Goal: Task Accomplishment & Management: Complete application form

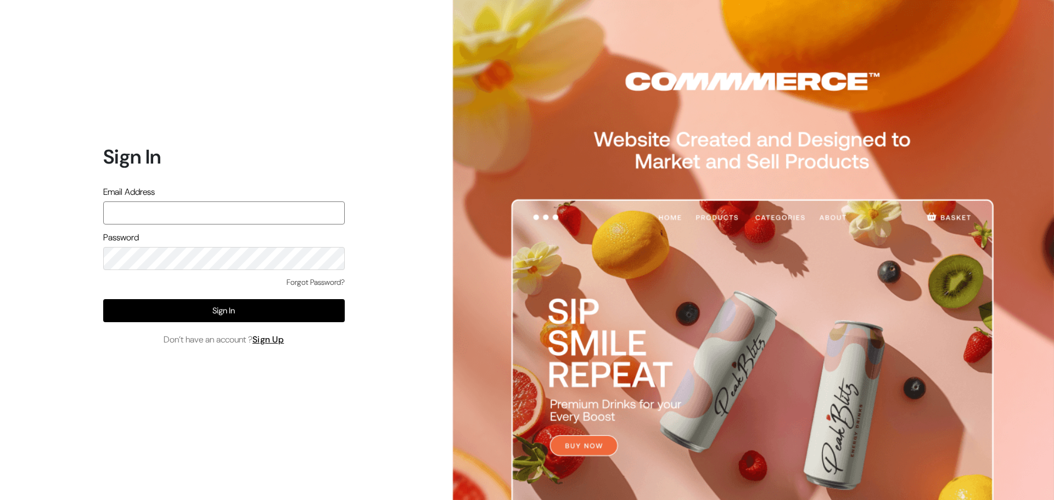
type input "ansaziz777@gmail.com"
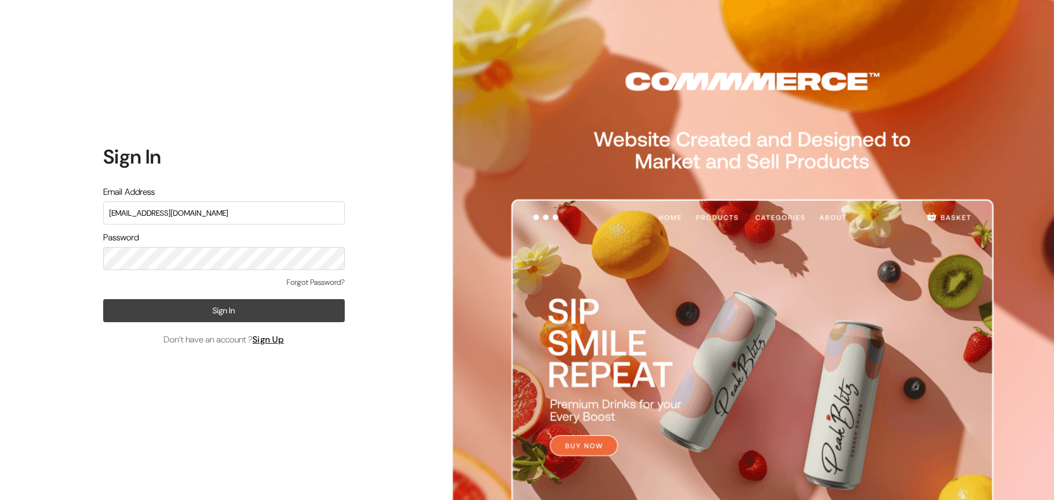
click at [182, 308] on button "Sign In" at bounding box center [223, 310] width 241 height 23
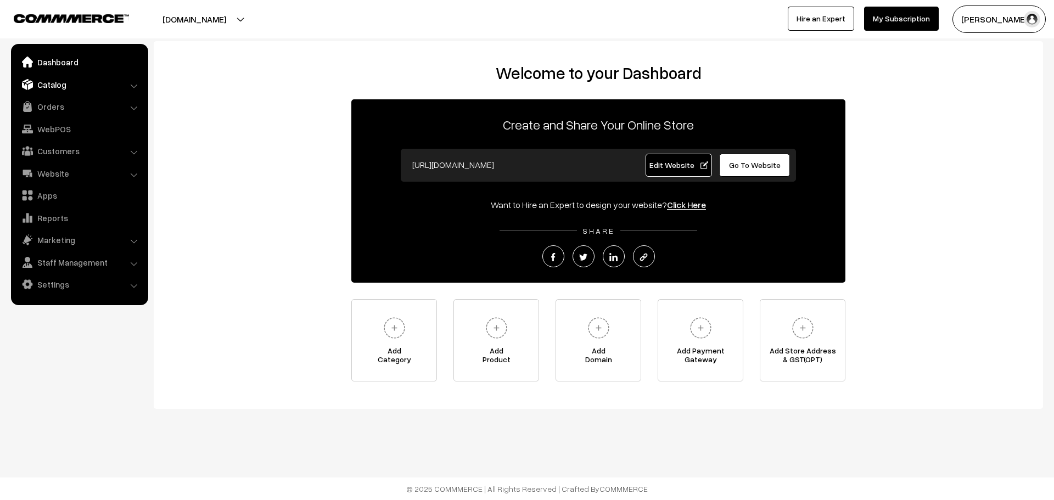
click at [49, 90] on link "Catalog" at bounding box center [79, 85] width 131 height 20
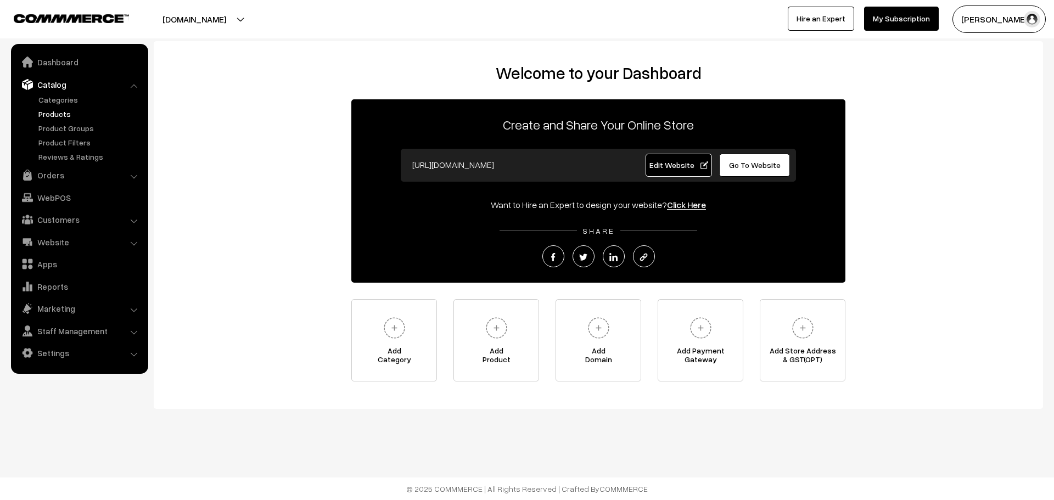
click at [55, 109] on link "Products" at bounding box center [90, 114] width 109 height 12
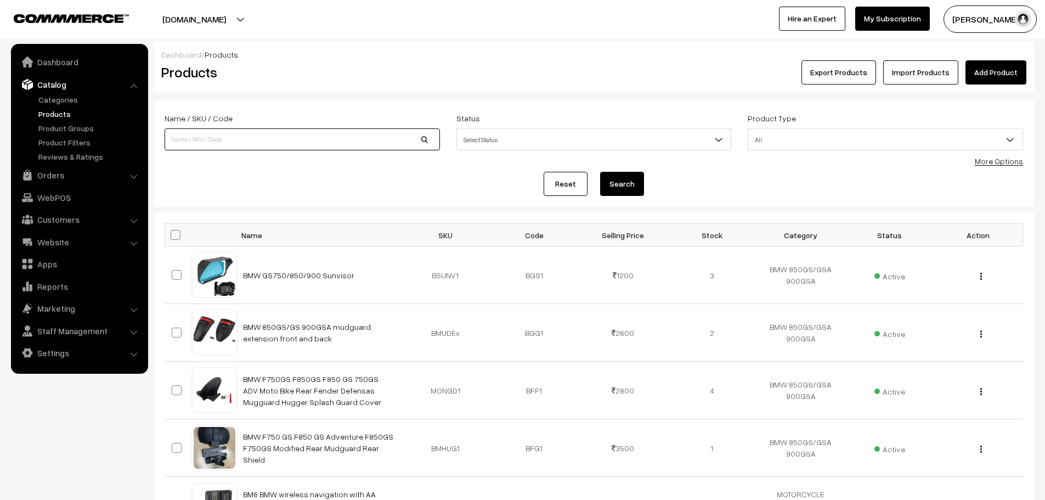
click at [207, 145] on input at bounding box center [302, 139] width 275 height 22
type input "S3 E"
click at [600, 172] on button "Search" at bounding box center [622, 184] width 44 height 24
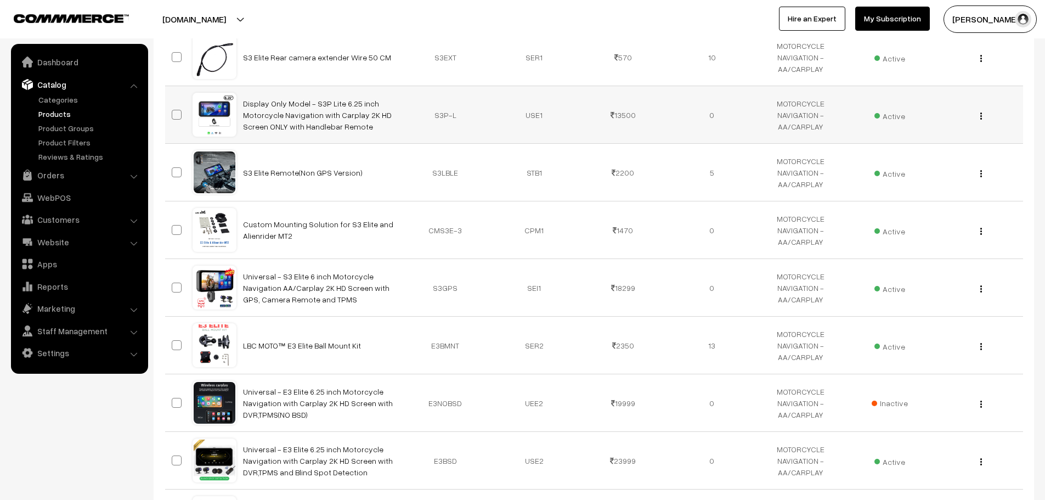
scroll to position [219, 0]
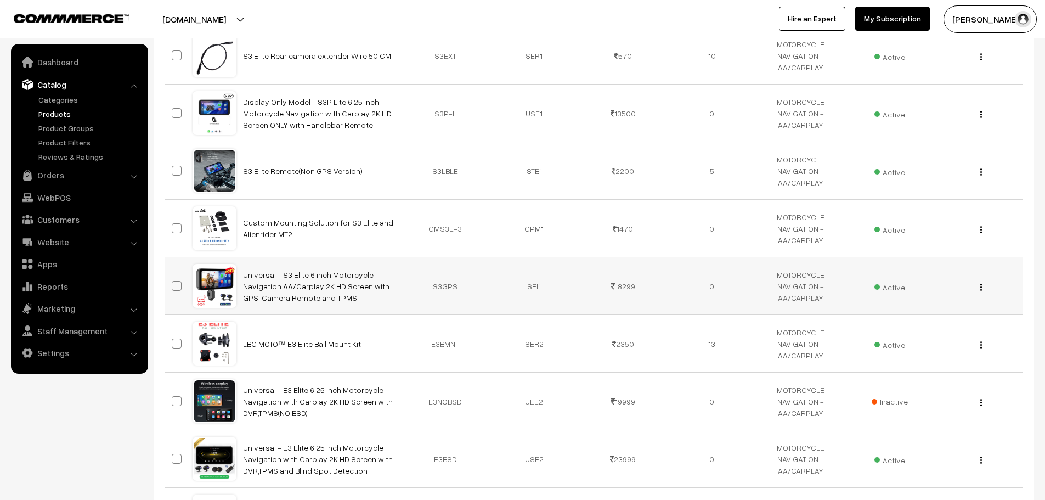
click at [979, 288] on div "View Edit Delete" at bounding box center [979, 286] width 76 height 12
click at [981, 289] on img "button" at bounding box center [982, 287] width 2 height 7
click at [934, 325] on link "Edit" at bounding box center [932, 327] width 93 height 24
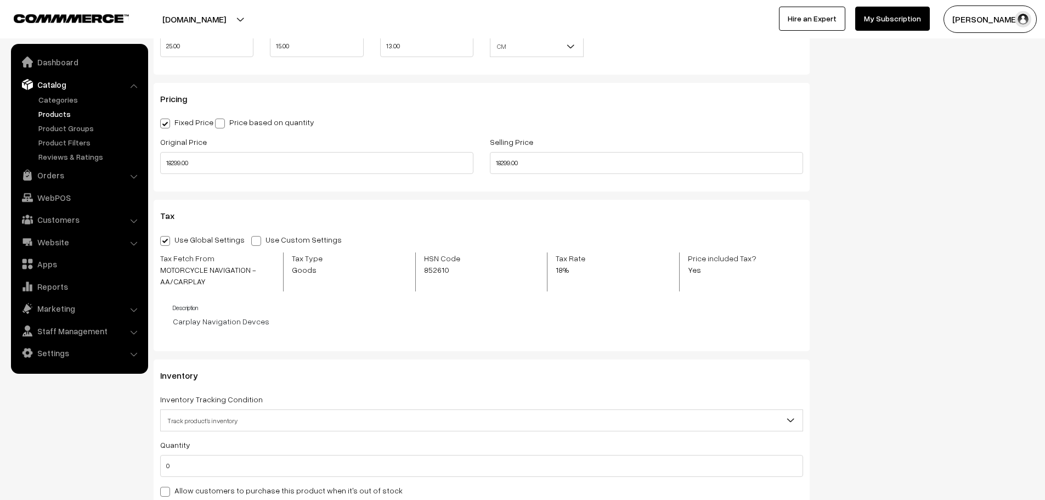
scroll to position [933, 0]
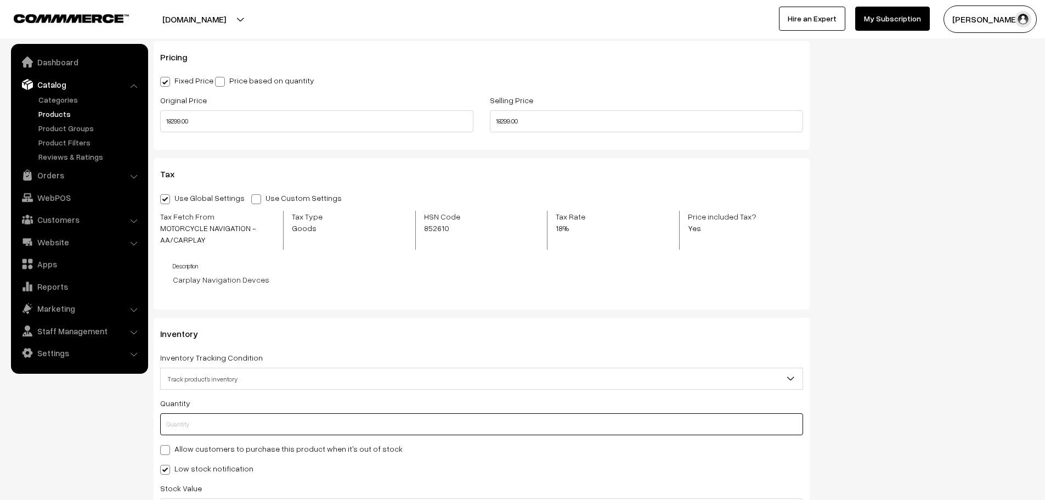
drag, startPoint x: 213, startPoint y: 421, endPoint x: 104, endPoint y: 435, distance: 110.1
click at [104, 435] on body "Thank you for showing interest. Our team will call you shortly. Close lbcmoto.c…" at bounding box center [522, 177] width 1045 height 2221
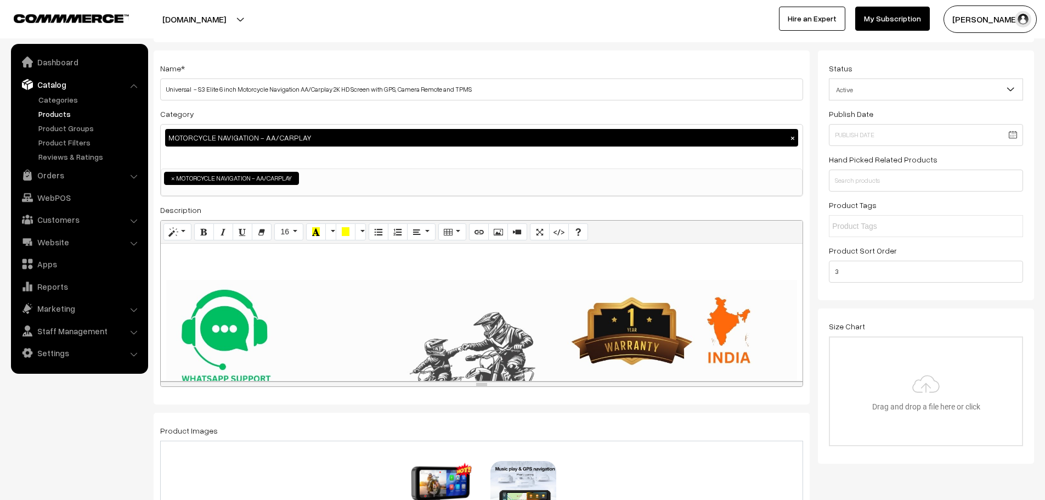
scroll to position [0, 0]
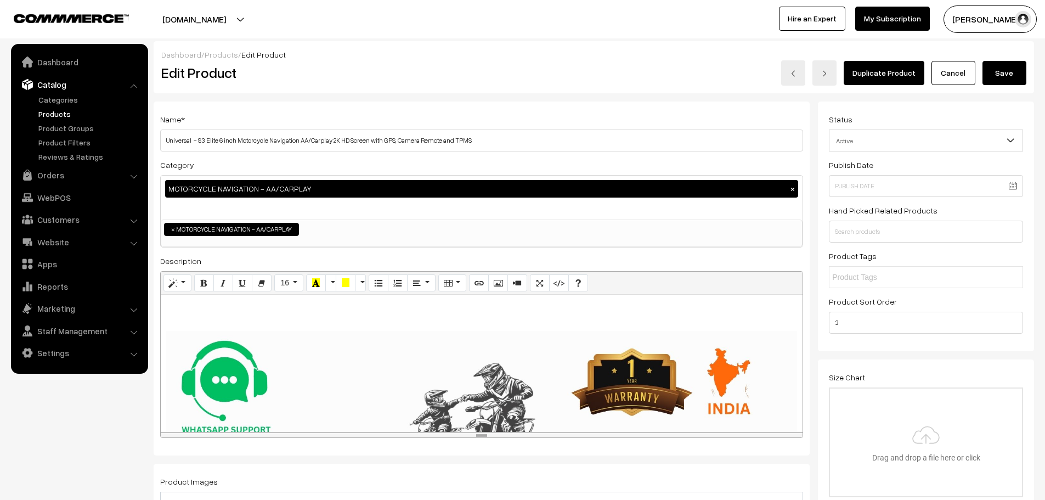
type input "1"
click at [1004, 85] on button "Save" at bounding box center [1005, 73] width 44 height 24
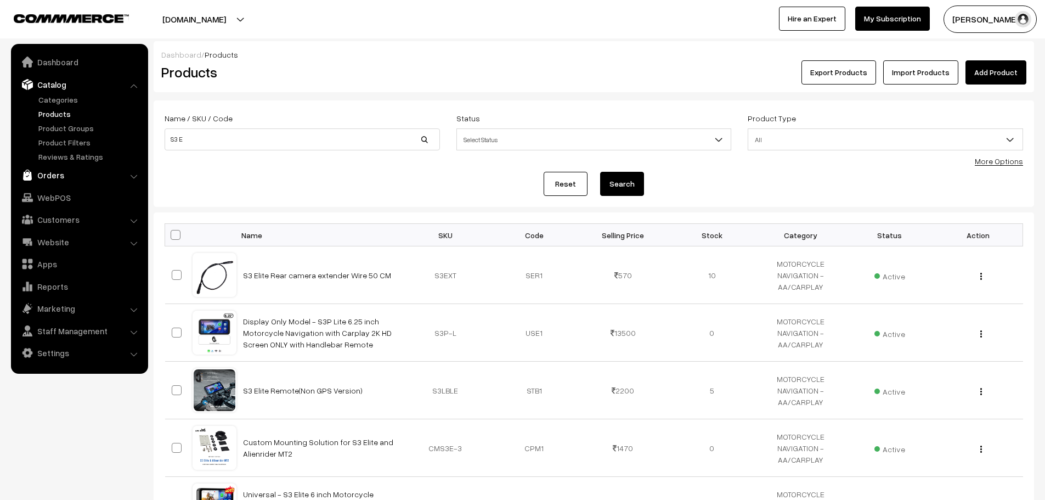
click at [53, 179] on link "Orders" at bounding box center [79, 175] width 131 height 20
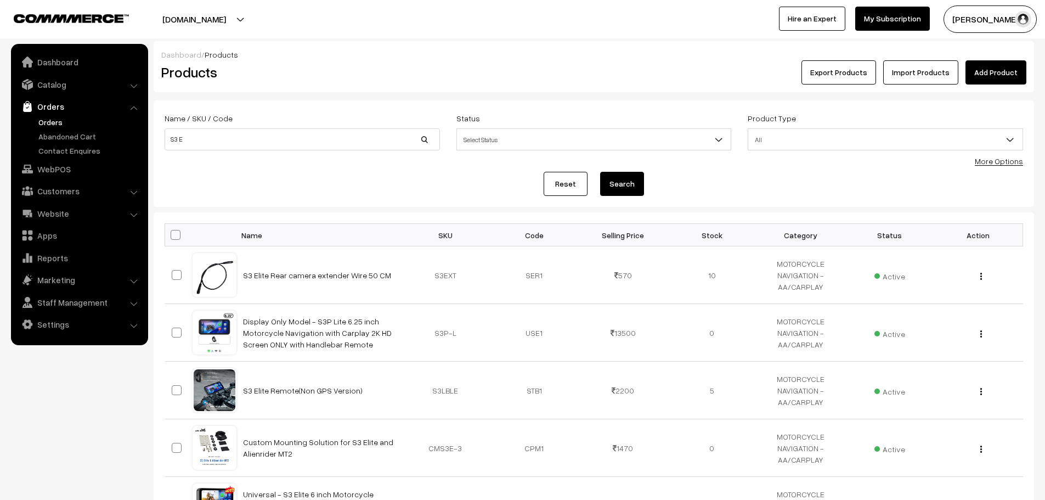
click at [54, 119] on link "Orders" at bounding box center [90, 122] width 109 height 12
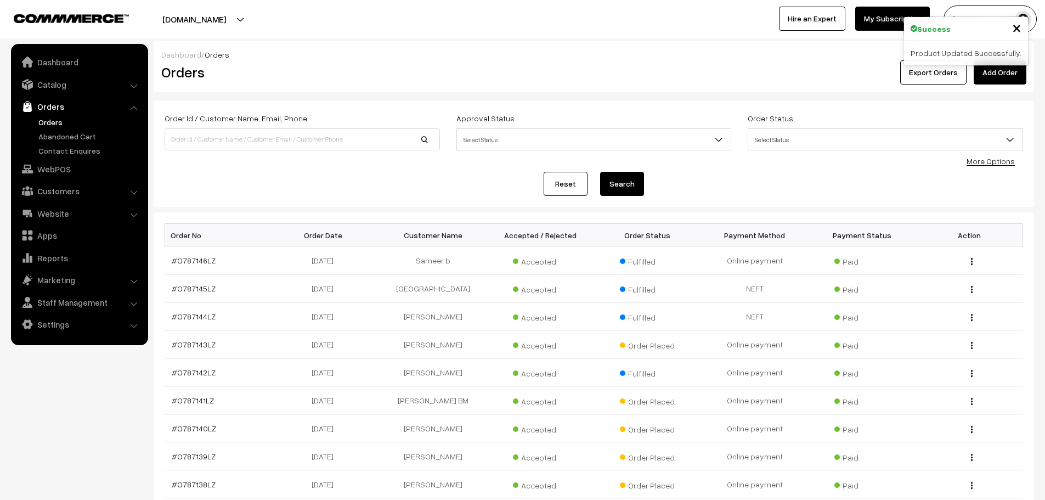
click at [993, 82] on link "Add Order" at bounding box center [1000, 72] width 53 height 24
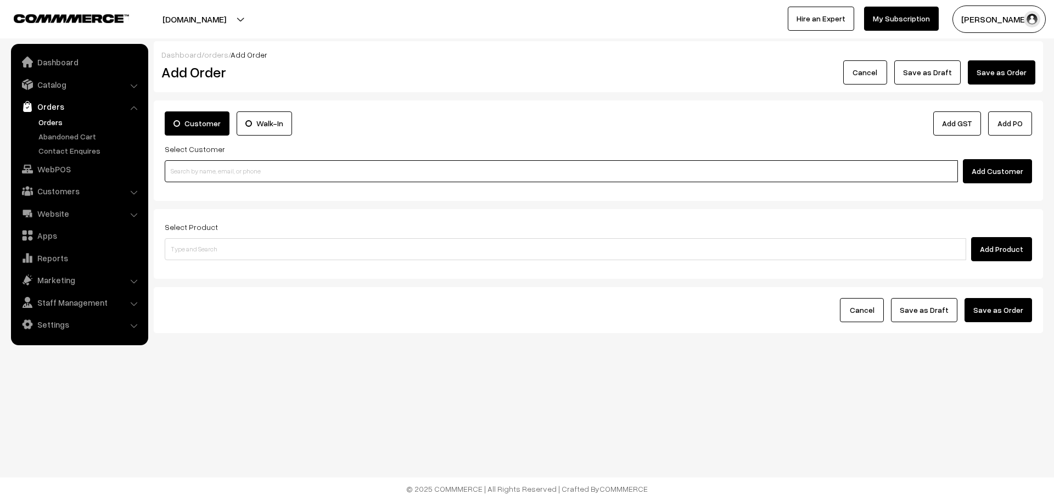
click at [676, 162] on input at bounding box center [561, 171] width 793 height 22
type input "S"
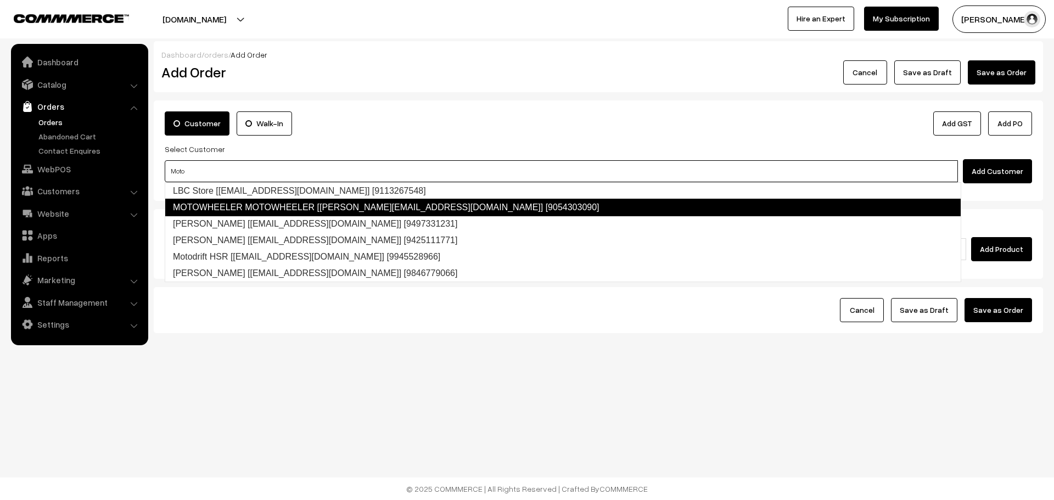
click at [485, 212] on link "MOTOWHEELER MOTOWHEELER [shivam.motowheeler@gmail.com] [9054303090]" at bounding box center [563, 208] width 796 height 18
type input "Moto"
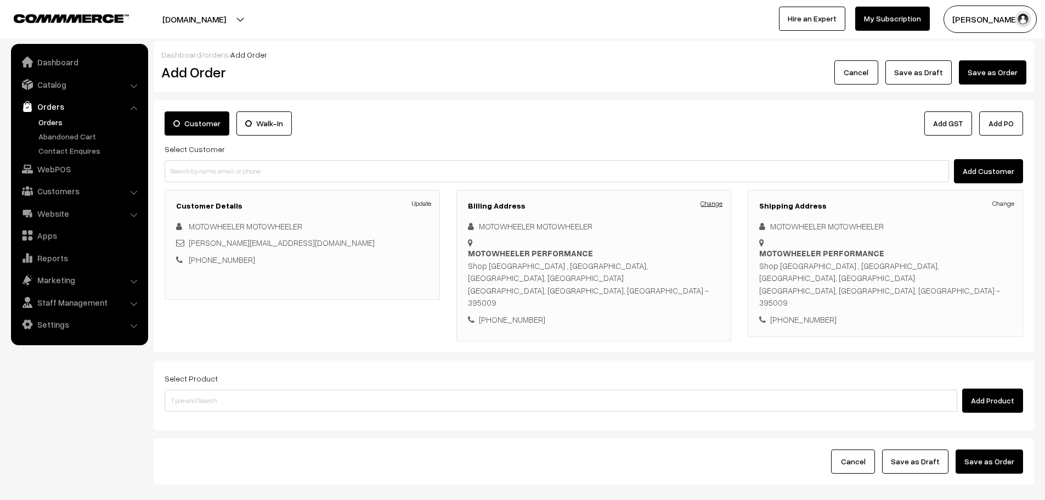
click at [712, 201] on link "Change" at bounding box center [712, 204] width 22 height 10
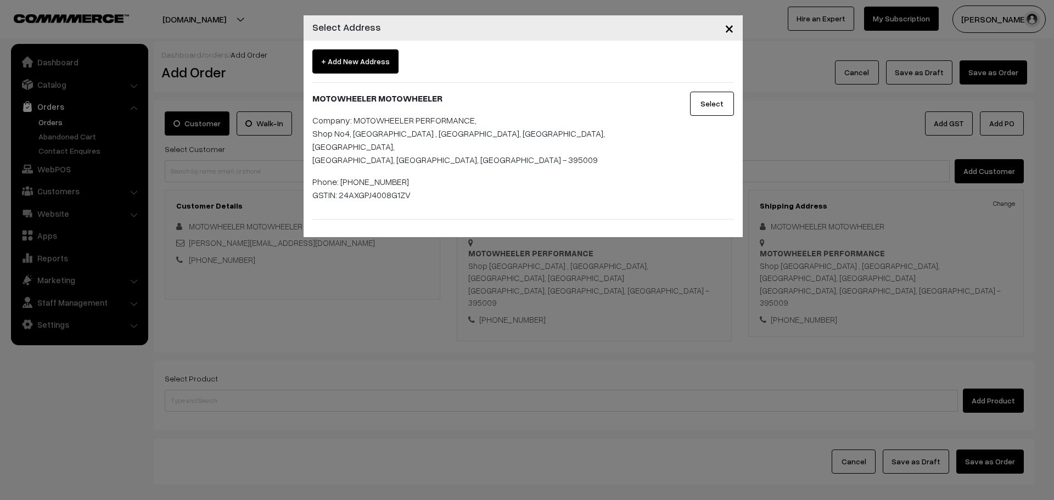
click at [697, 95] on button "Select" at bounding box center [712, 104] width 44 height 24
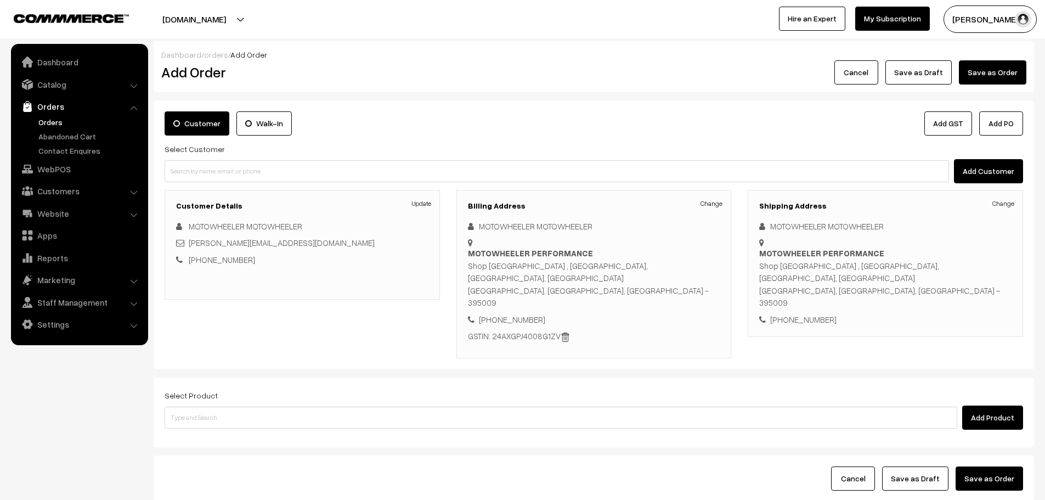
click at [709, 209] on h3 "Billing Address" at bounding box center [594, 205] width 252 height 9
click at [711, 205] on link "Change" at bounding box center [712, 204] width 22 height 10
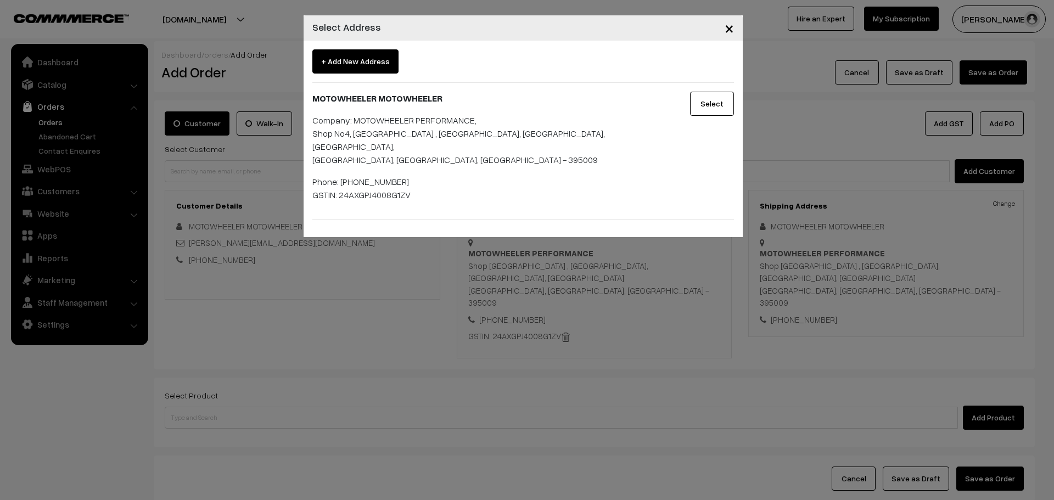
click at [706, 98] on button "Select" at bounding box center [712, 104] width 44 height 24
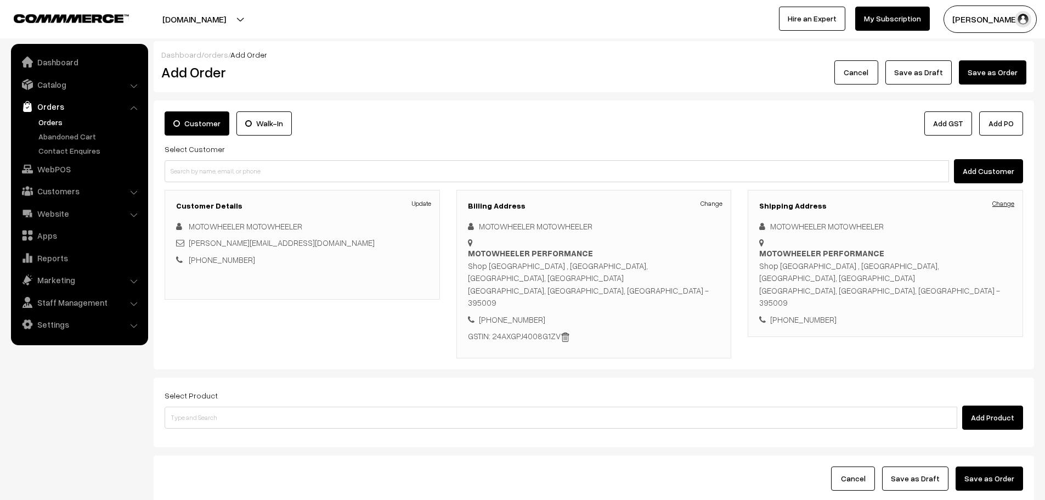
click at [1006, 201] on link "Change" at bounding box center [1004, 204] width 22 height 10
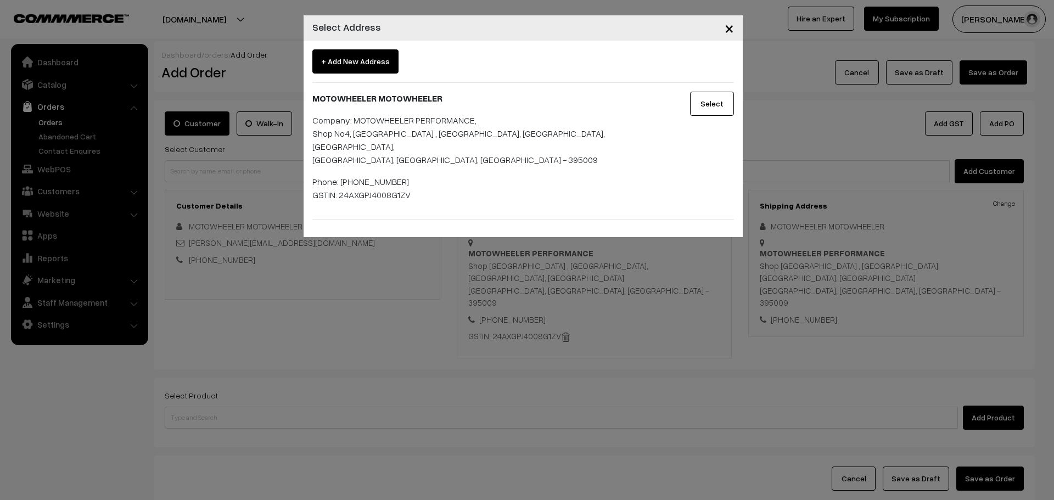
click at [724, 116] on div "Select" at bounding box center [705, 151] width 73 height 119
click at [702, 99] on button "Select" at bounding box center [712, 104] width 44 height 24
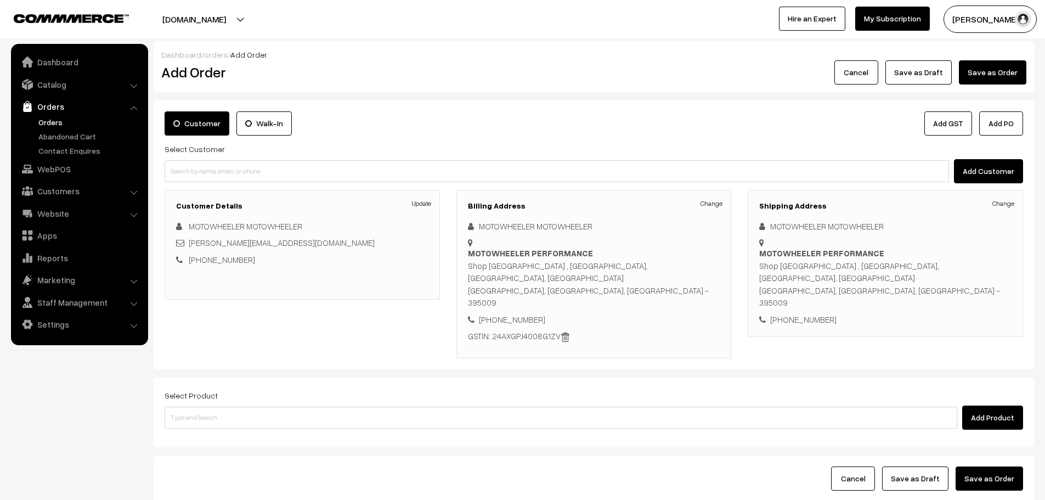
click at [858, 263] on div "MOTOWHEELER PERFORMANCE Shop No4, La Victoria , Galaxy Circle, Adajan, Surat Su…" at bounding box center [885, 278] width 252 height 62
copy div "395009"
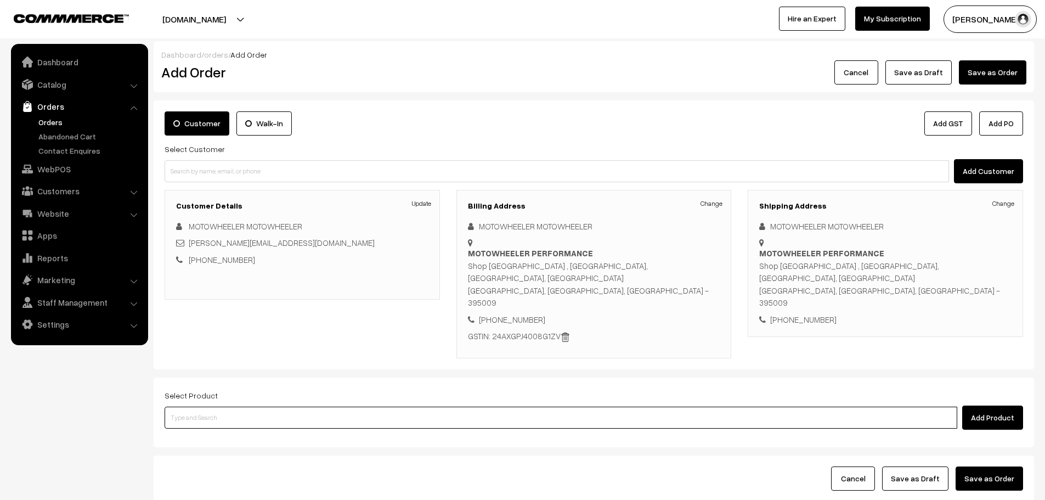
click at [262, 407] on input at bounding box center [561, 418] width 793 height 22
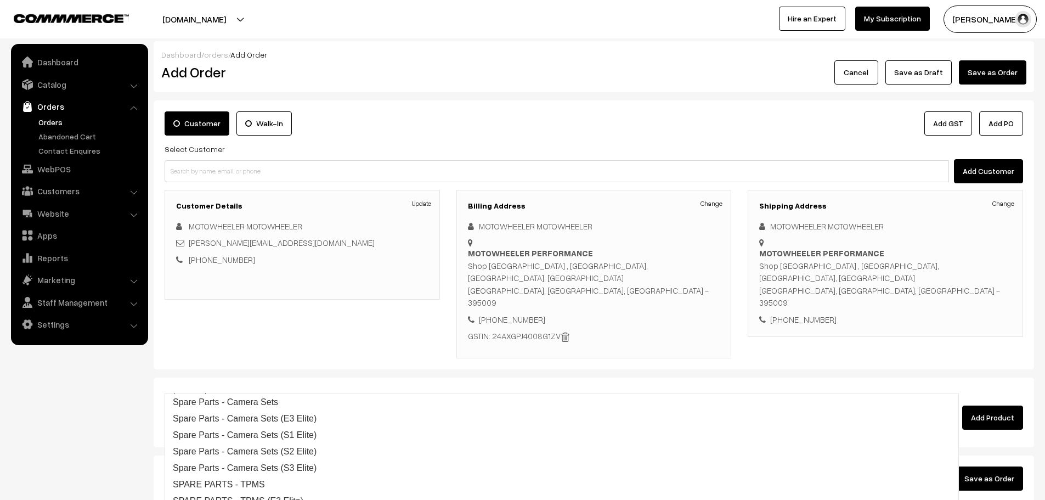
type input "S3 Eli"
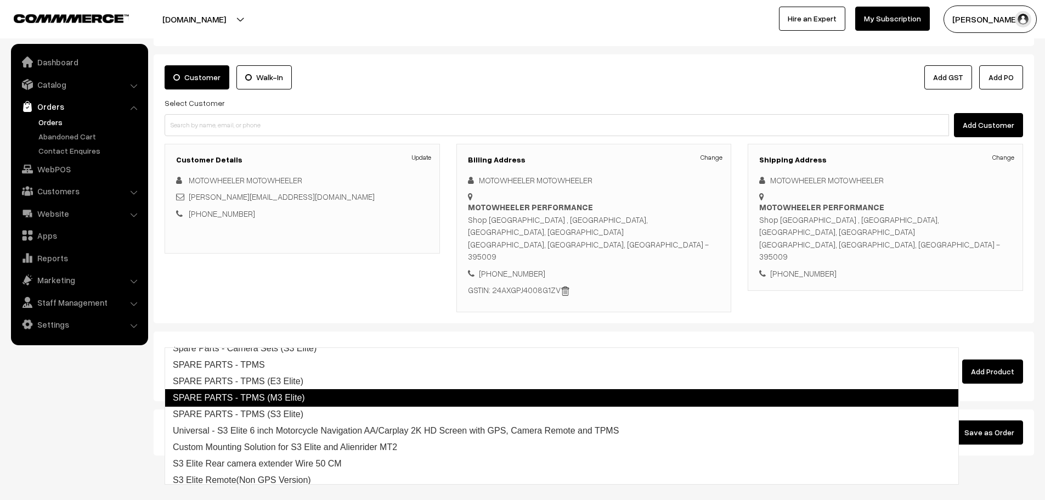
scroll to position [78, 0]
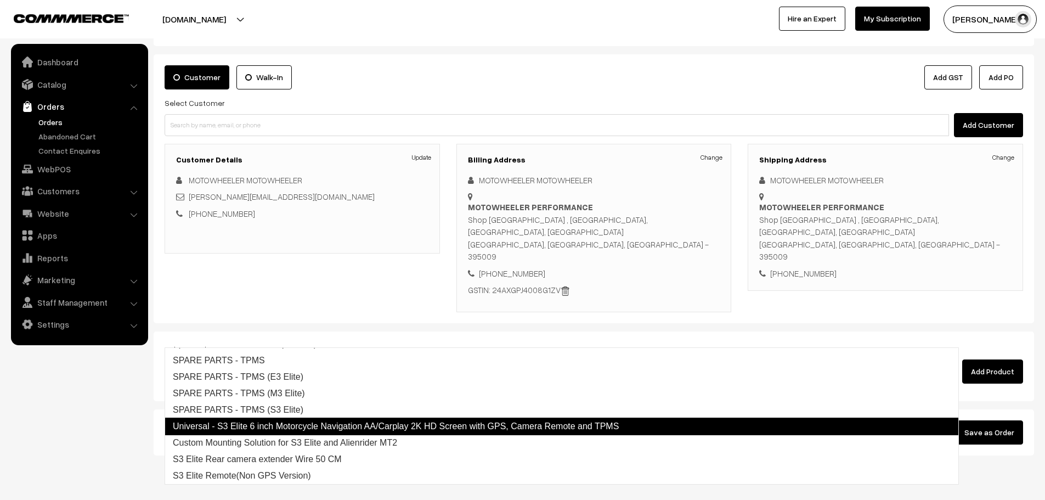
click at [361, 420] on link "Universal - S3 Elite 6 inch Motorcycle Navigation AA/Carplay 2K HD Screen with …" at bounding box center [562, 427] width 795 height 18
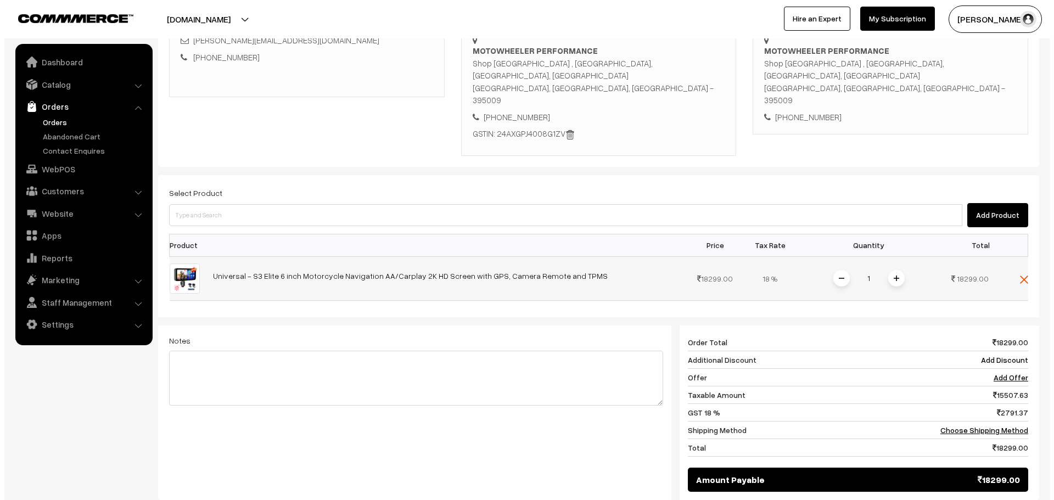
scroll to position [211, 0]
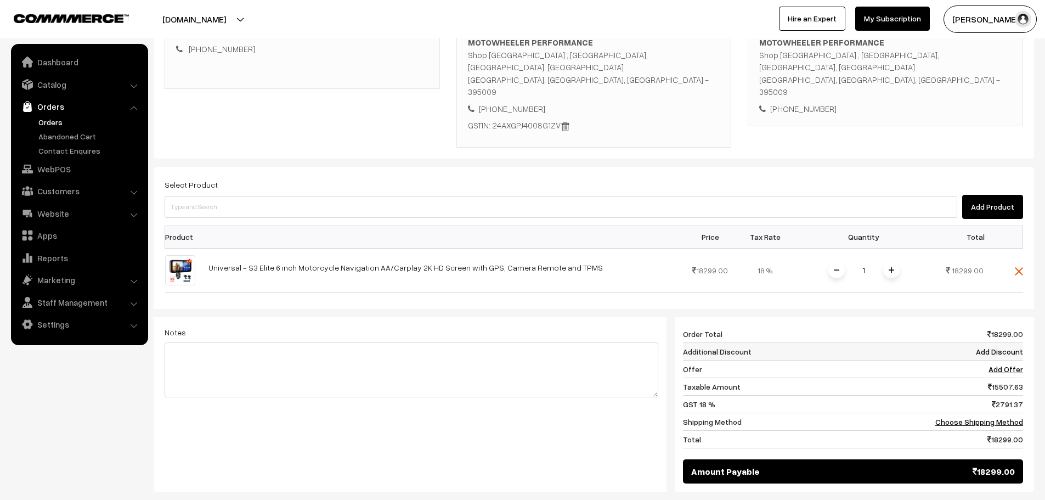
click at [999, 342] on td "Add Discount" at bounding box center [969, 351] width 109 height 18
click at [999, 347] on link "Add Discount" at bounding box center [999, 351] width 47 height 9
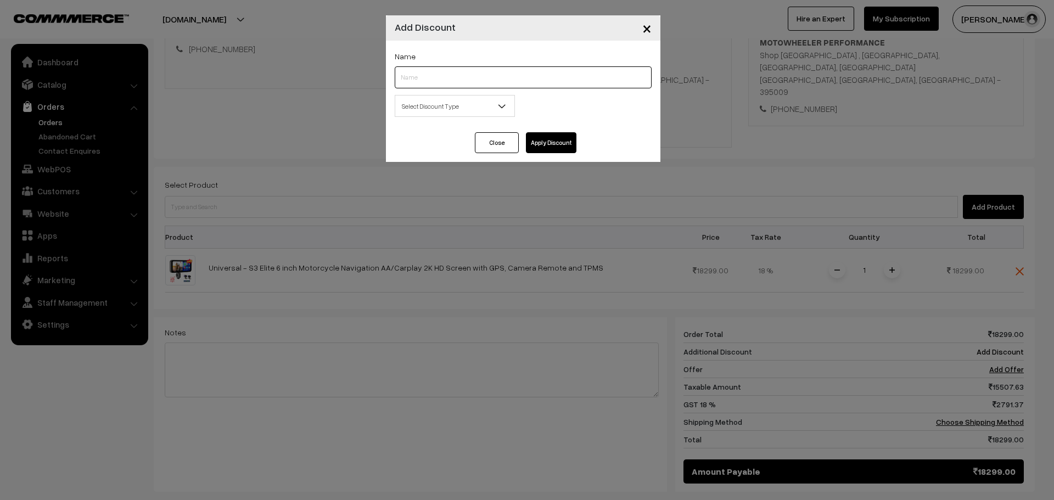
click at [427, 74] on input "text" at bounding box center [523, 77] width 257 height 22
type input "B2B"
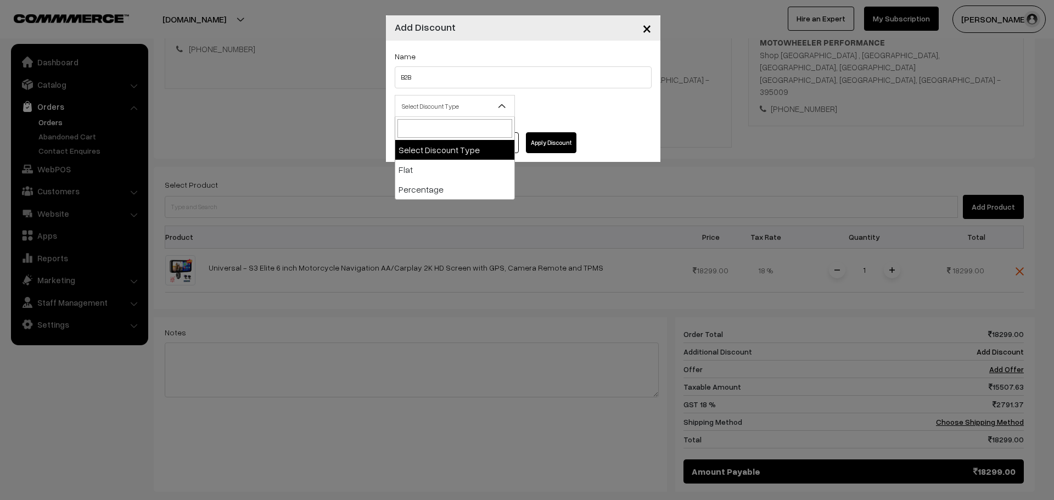
click at [437, 113] on span "Select Discount Type" at bounding box center [454, 106] width 119 height 19
select select "flat"
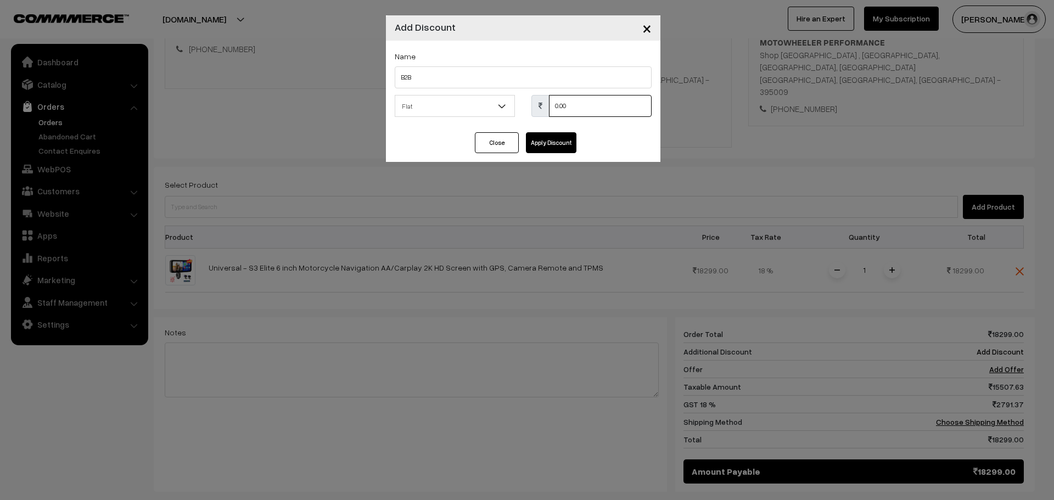
drag, startPoint x: 591, startPoint y: 104, endPoint x: 449, endPoint y: 110, distance: 142.2
click at [449, 110] on div "Select Discount Type Flat Percentage Flat 0.00 % 0.00" at bounding box center [522, 109] width 273 height 29
type input "4299"
click at [575, 143] on button "Apply Discount" at bounding box center [551, 142] width 50 height 21
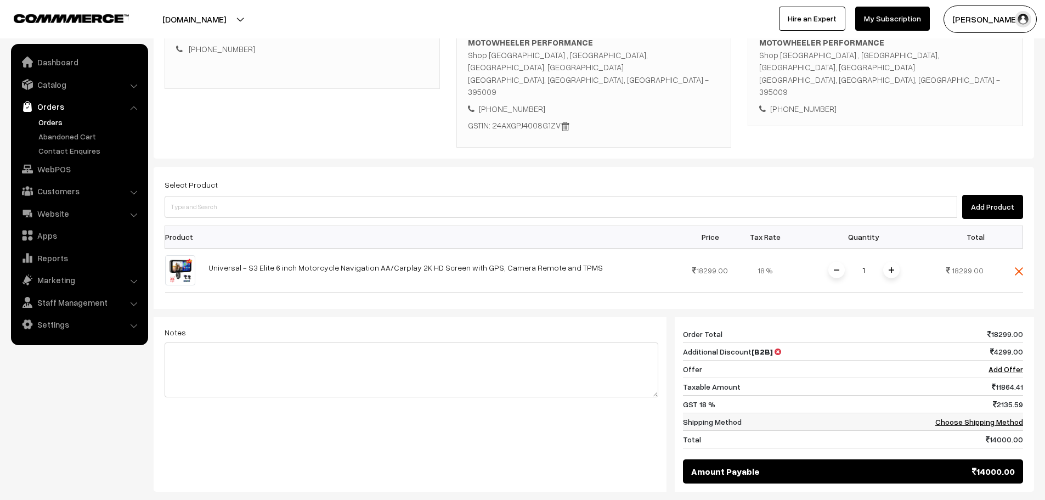
click at [1012, 417] on link "Choose Shipping Method" at bounding box center [980, 421] width 88 height 9
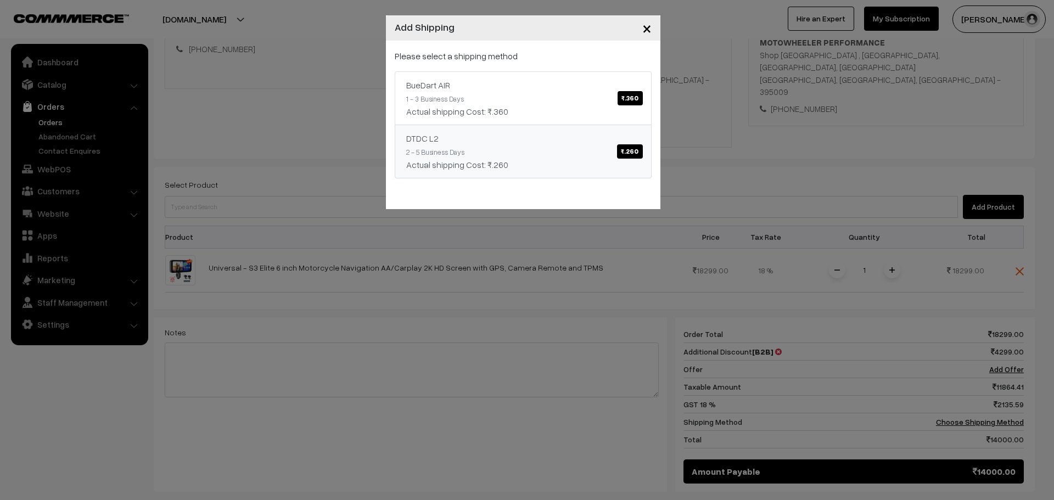
click at [632, 144] on div "DTDC L2 ₹.260" at bounding box center [523, 138] width 234 height 13
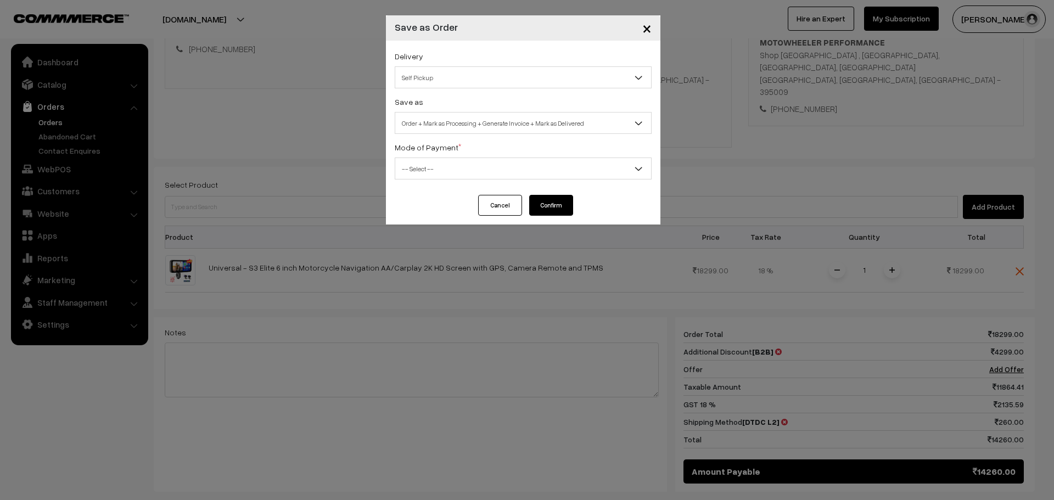
click at [558, 88] on span "Self Pickup" at bounding box center [523, 77] width 257 height 22
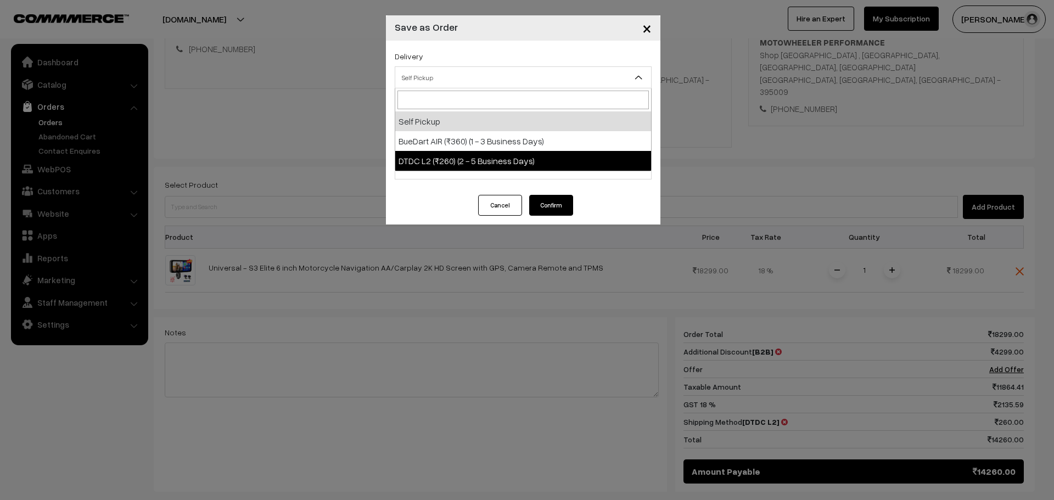
select select "DL1"
select select "3"
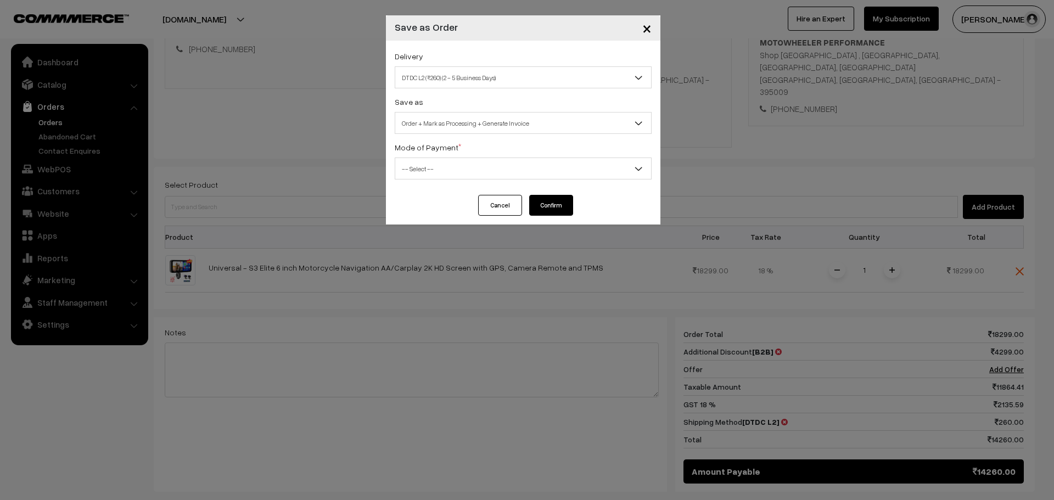
click at [493, 127] on span "Order + Mark as Processing + Generate Invoice" at bounding box center [523, 123] width 256 height 19
click at [469, 174] on span "-- Select --" at bounding box center [523, 168] width 256 height 19
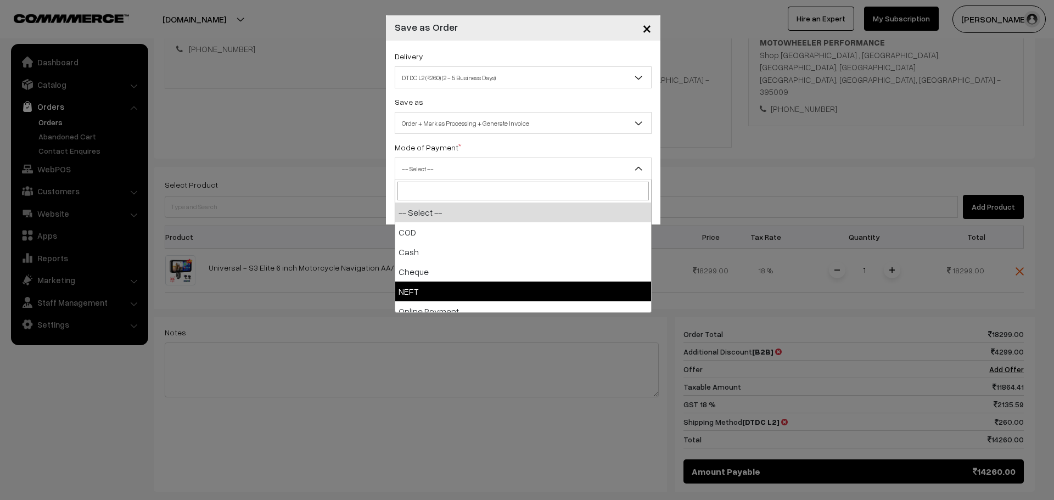
select select "4"
checkbox input "true"
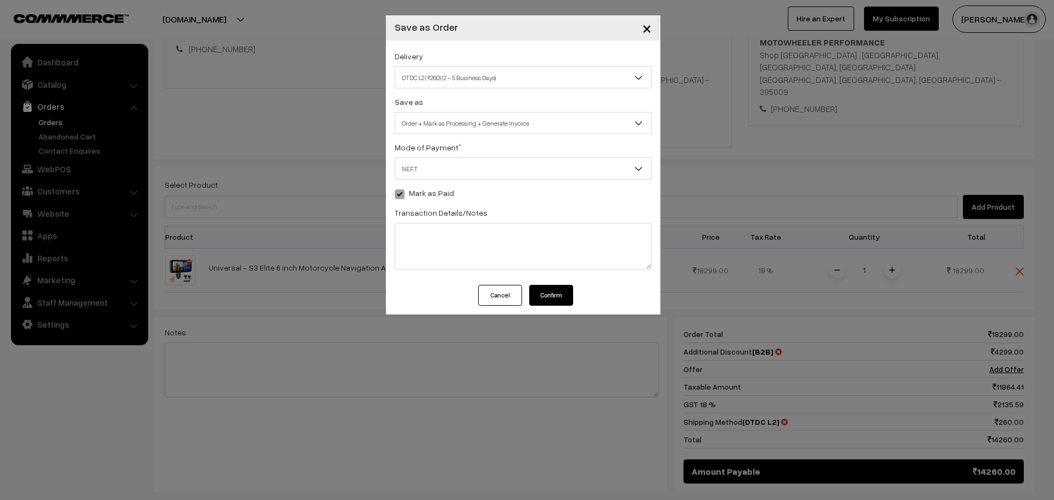
click at [560, 297] on button "Confirm" at bounding box center [551, 295] width 44 height 21
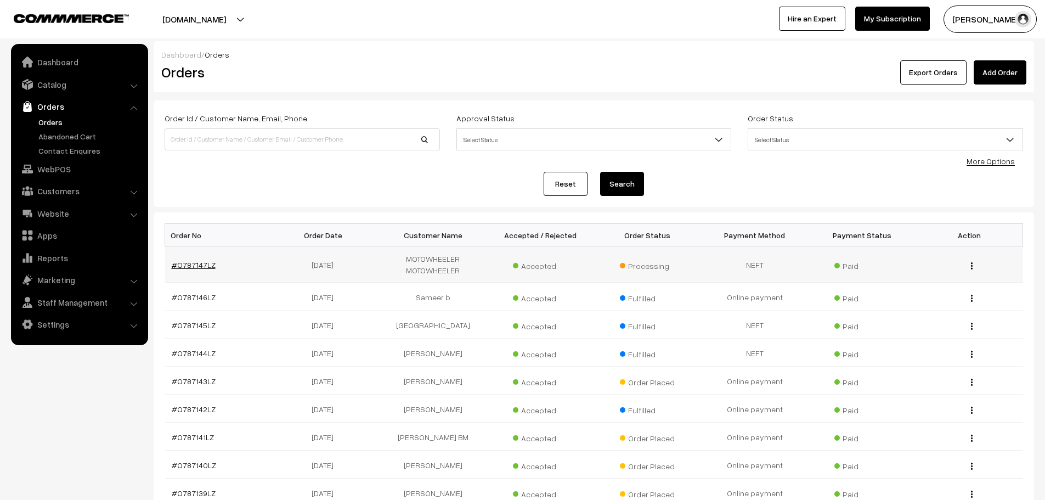
click at [184, 262] on link "#O787147LZ" at bounding box center [194, 264] width 44 height 9
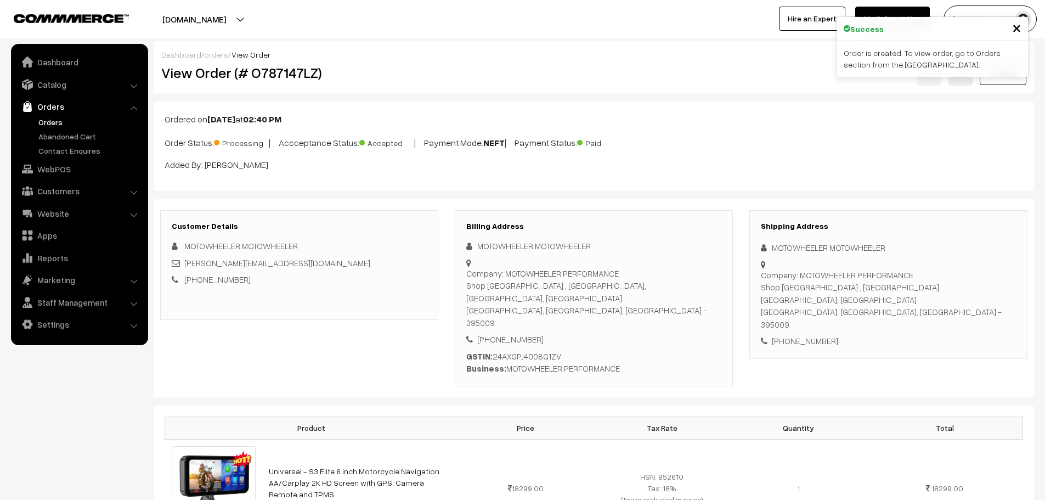
scroll to position [439, 0]
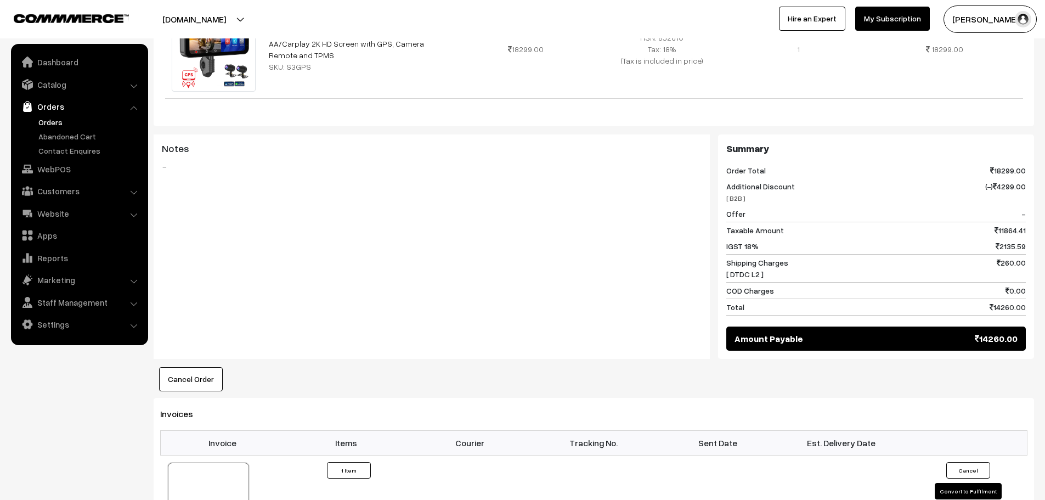
drag, startPoint x: 0, startPoint y: 0, endPoint x: 729, endPoint y: 300, distance: 788.6
click at [729, 300] on div "Summary Order Total 18299.00 Additional Discount [ B2B ] (-) 4299.00 Offer - Ta…" at bounding box center [876, 246] width 316 height 225
click at [57, 125] on link "Orders" at bounding box center [90, 122] width 109 height 12
